Goal: Communication & Community: Ask a question

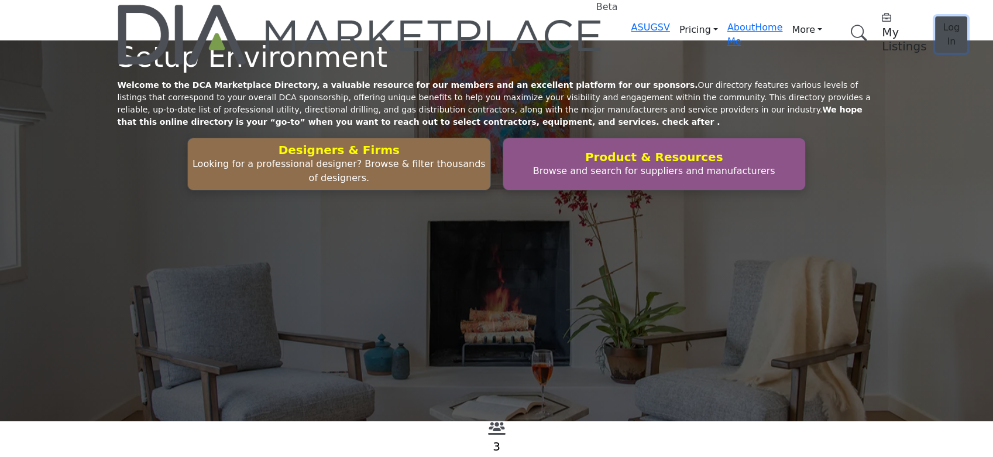
click at [743, 22] on button "Log In" at bounding box center [951, 34] width 32 height 36
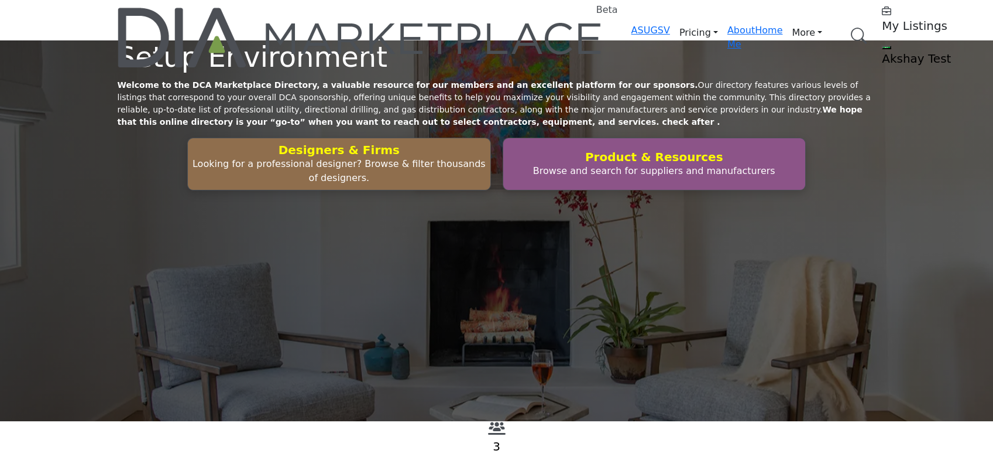
click at [390, 142] on div "Setup Environment Welcome to the DCA Marketplace Directory, a valuable resource…" at bounding box center [496, 230] width 993 height 380
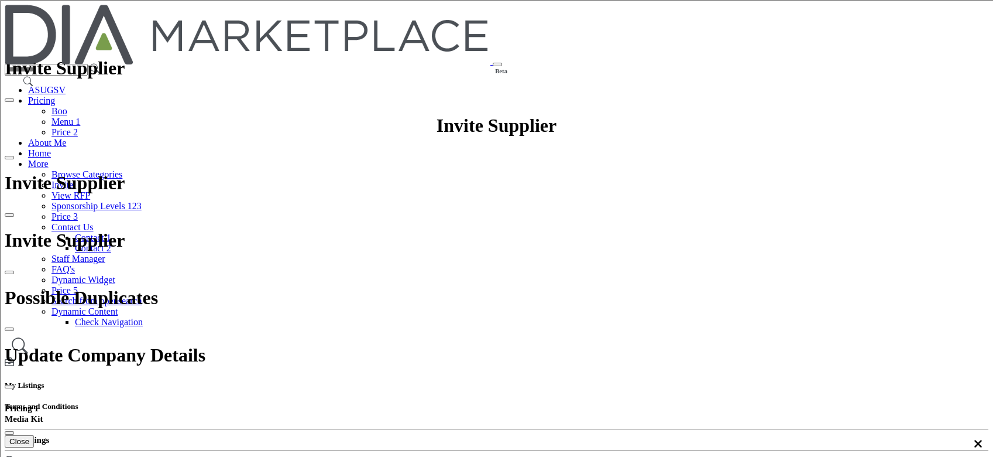
scroll to position [156, 0]
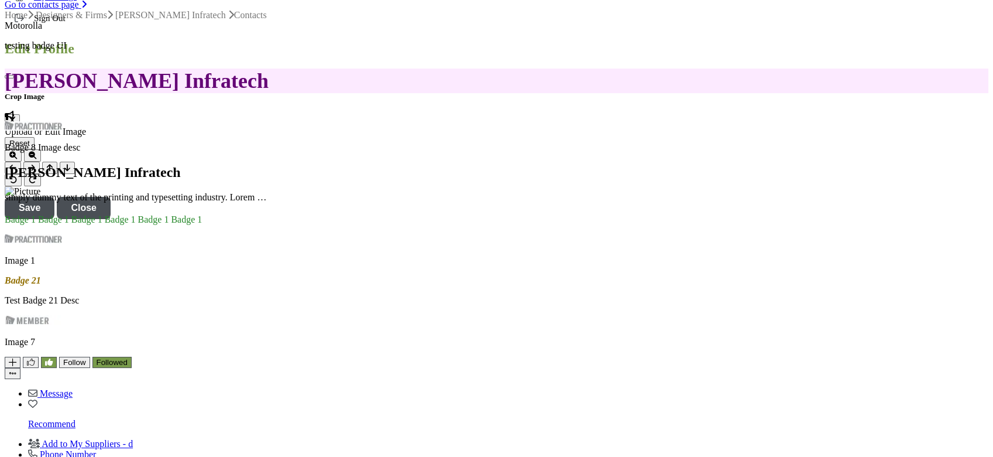
scroll to position [780, 0]
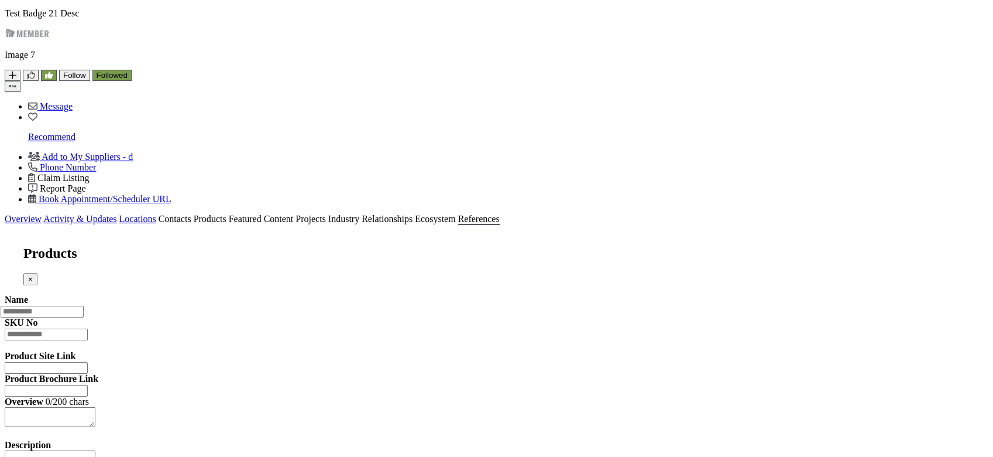
scroll to position [1171, 0]
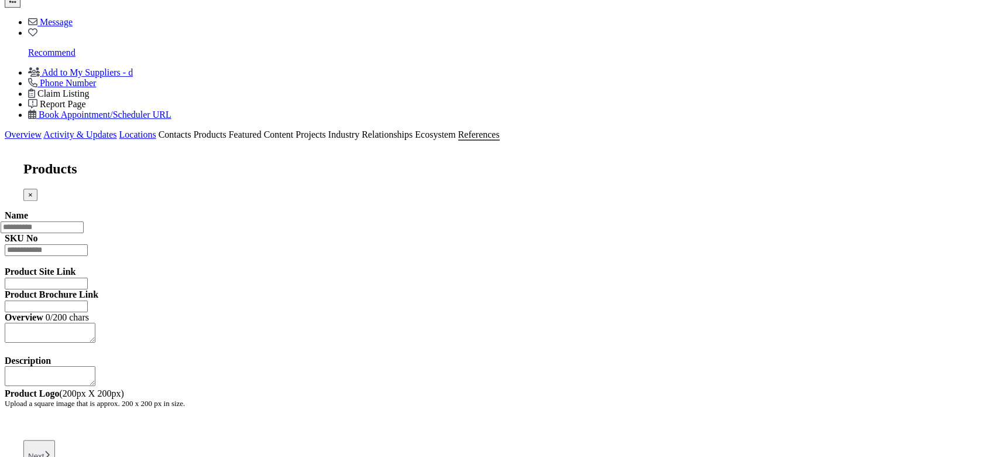
scroll to position [1483, 0]
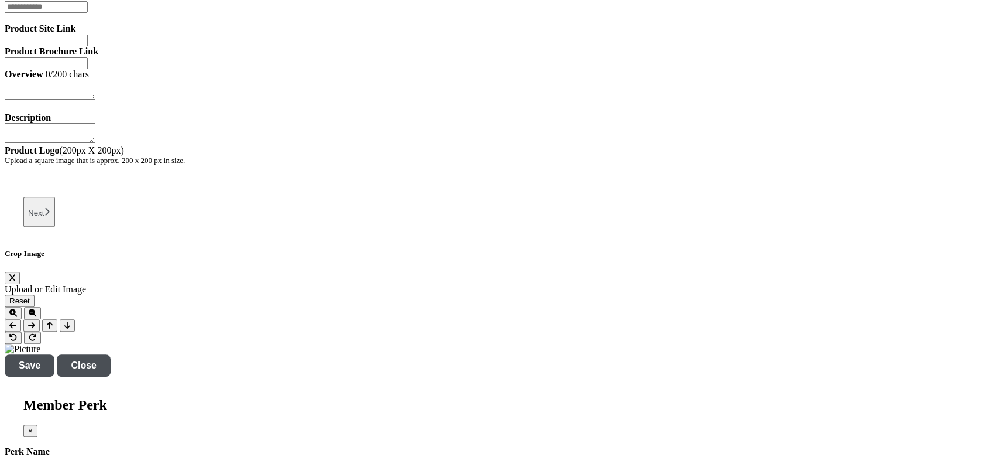
scroll to position [1331, 0]
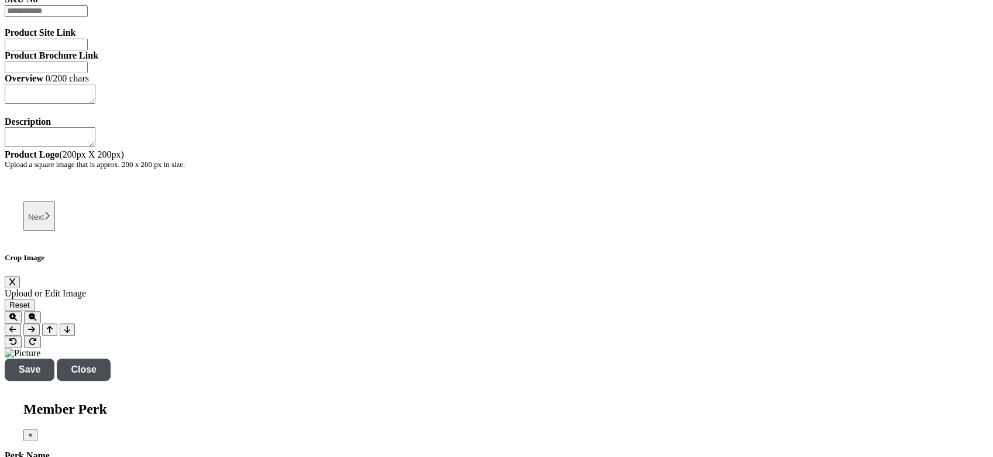
type input "**********"
type textarea "****"
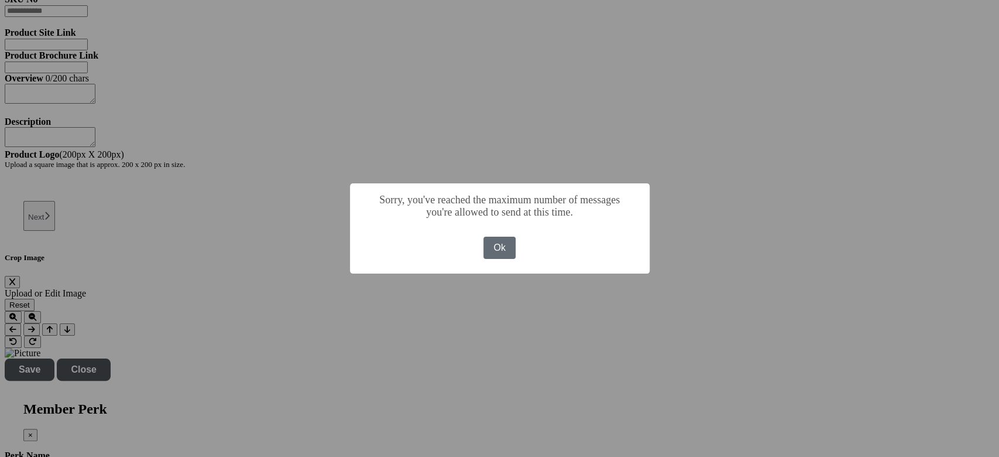
click at [501, 251] on button "Ok" at bounding box center [499, 247] width 33 height 22
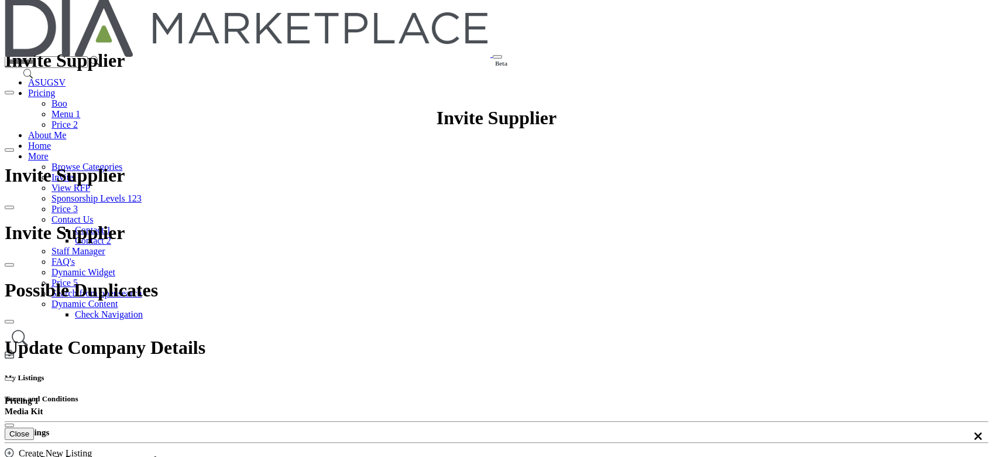
scroll to position [0, 0]
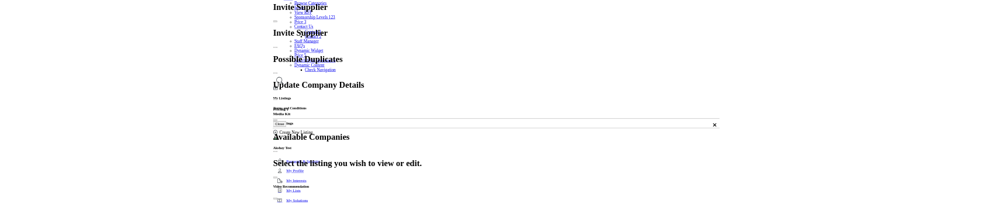
scroll to position [156, 0]
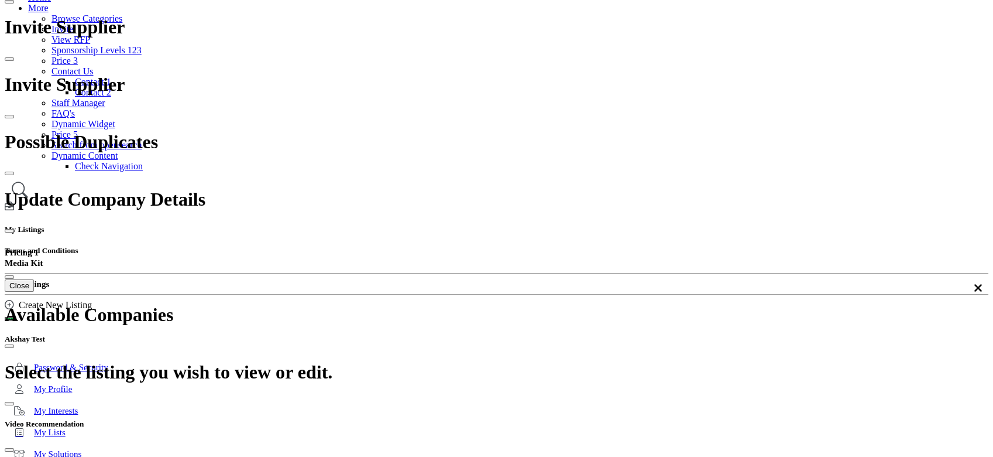
drag, startPoint x: 698, startPoint y: 242, endPoint x: 445, endPoint y: 222, distance: 253.6
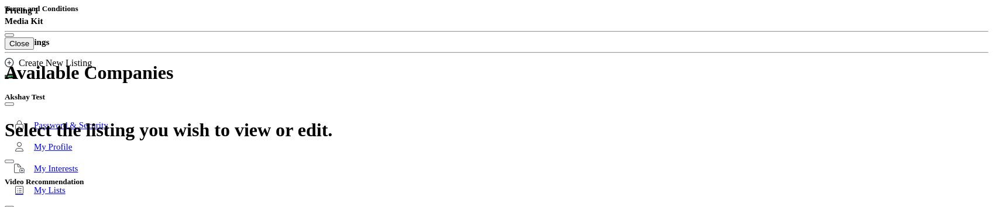
scroll to position [312, 0]
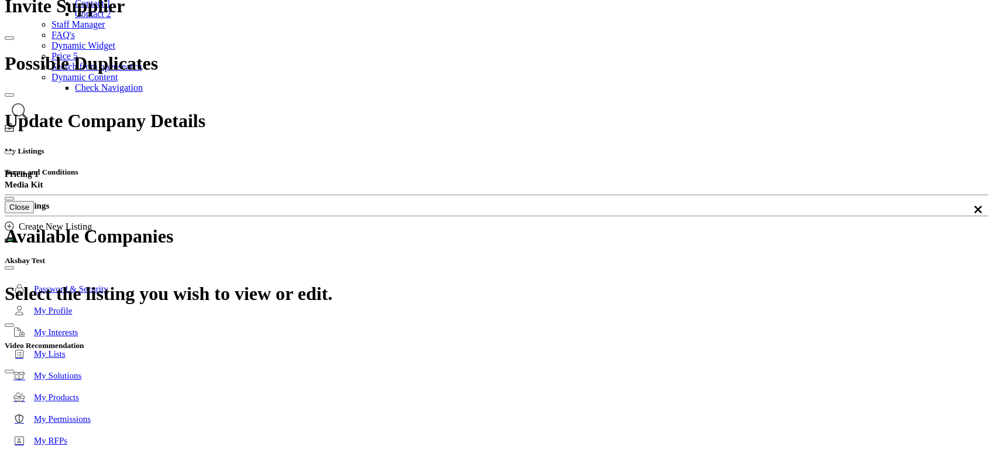
scroll to position [78, 0]
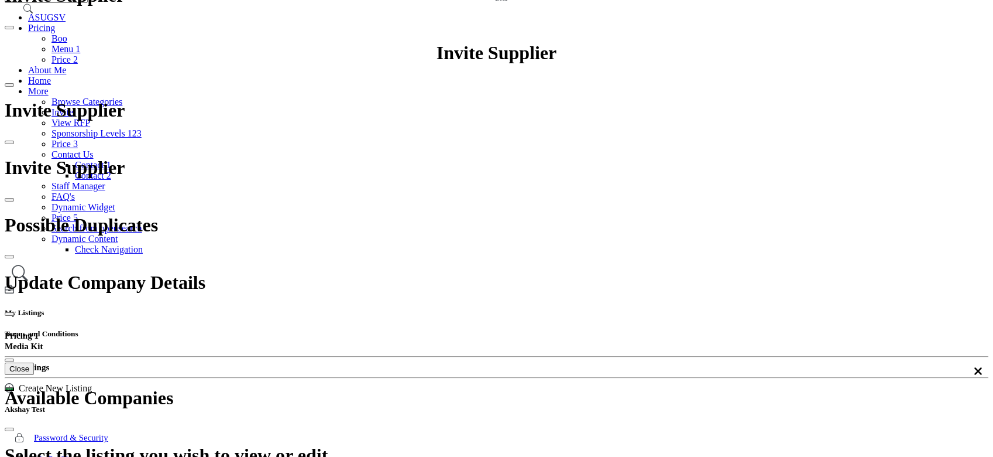
scroll to position [73, 0]
